Goal: Consume media (video, audio)

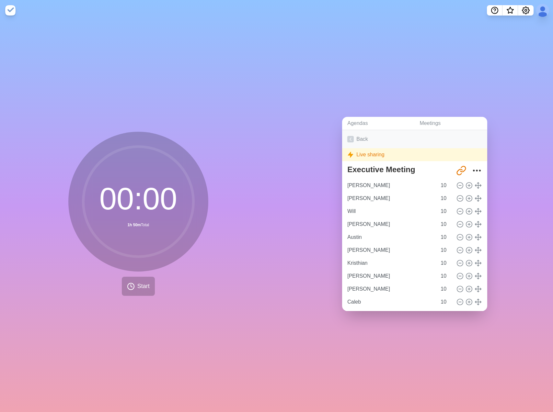
click at [361, 134] on link "Back" at bounding box center [414, 139] width 145 height 18
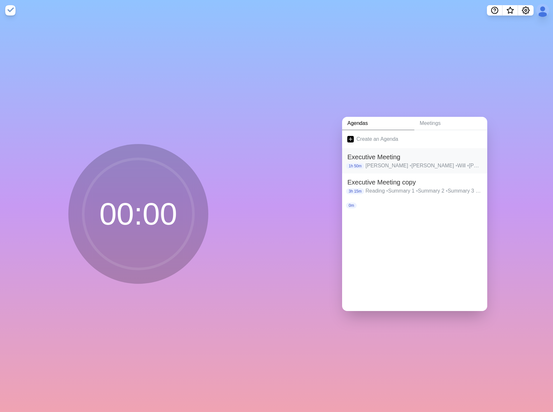
click at [387, 158] on h2 "Executive Meeting" at bounding box center [414, 157] width 135 height 10
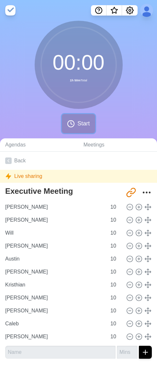
click at [82, 125] on span "Start" at bounding box center [83, 123] width 12 height 9
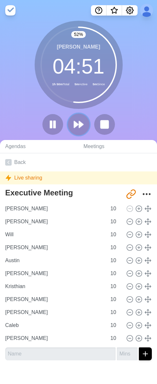
click at [81, 128] on icon at bounding box center [78, 124] width 11 height 11
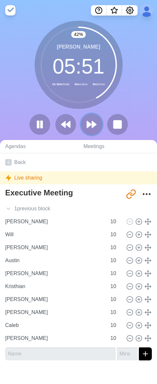
click at [94, 127] on polygon at bounding box center [94, 124] width 4 height 6
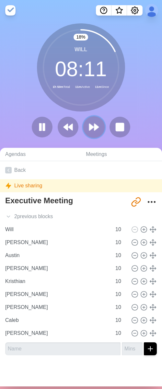
click at [94, 128] on polygon at bounding box center [96, 127] width 4 height 6
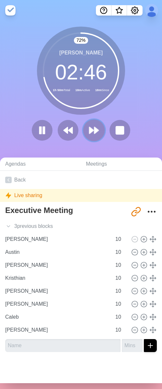
click at [90, 133] on icon at bounding box center [93, 130] width 11 height 11
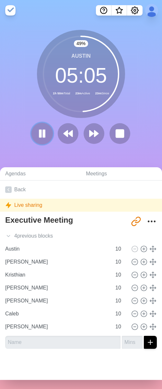
click at [37, 138] on icon at bounding box center [42, 133] width 11 height 11
click at [39, 134] on polygon at bounding box center [42, 133] width 6 height 8
click at [88, 138] on icon at bounding box center [93, 133] width 11 height 11
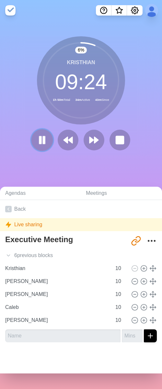
click at [37, 138] on icon at bounding box center [42, 139] width 11 height 11
click at [63, 142] on polygon at bounding box center [65, 140] width 4 height 6
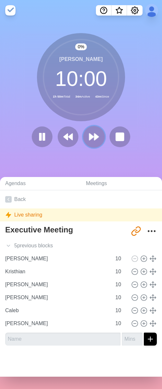
click at [89, 141] on icon at bounding box center [93, 136] width 11 height 11
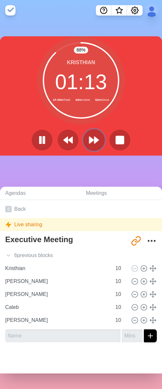
click at [89, 139] on polygon at bounding box center [91, 140] width 4 height 6
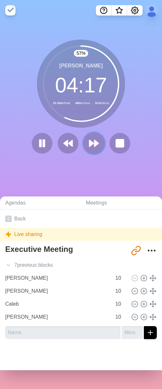
click at [93, 147] on icon at bounding box center [93, 143] width 11 height 11
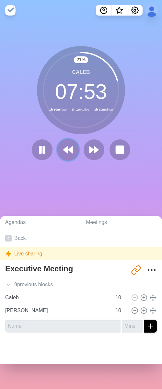
click at [63, 148] on polygon at bounding box center [65, 149] width 4 height 6
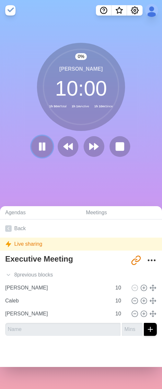
click at [34, 152] on button at bounding box center [42, 146] width 22 height 22
click at [33, 150] on button at bounding box center [42, 146] width 22 height 22
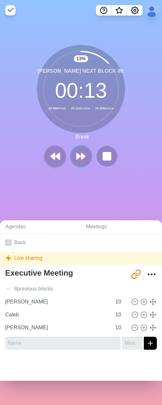
click at [77, 154] on polygon at bounding box center [79, 157] width 4 height 6
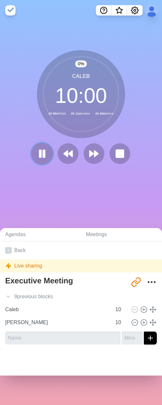
click at [44, 154] on icon at bounding box center [42, 153] width 11 height 11
click at [40, 151] on icon at bounding box center [42, 153] width 11 height 11
